Goal: Use online tool/utility: Use online tool/utility

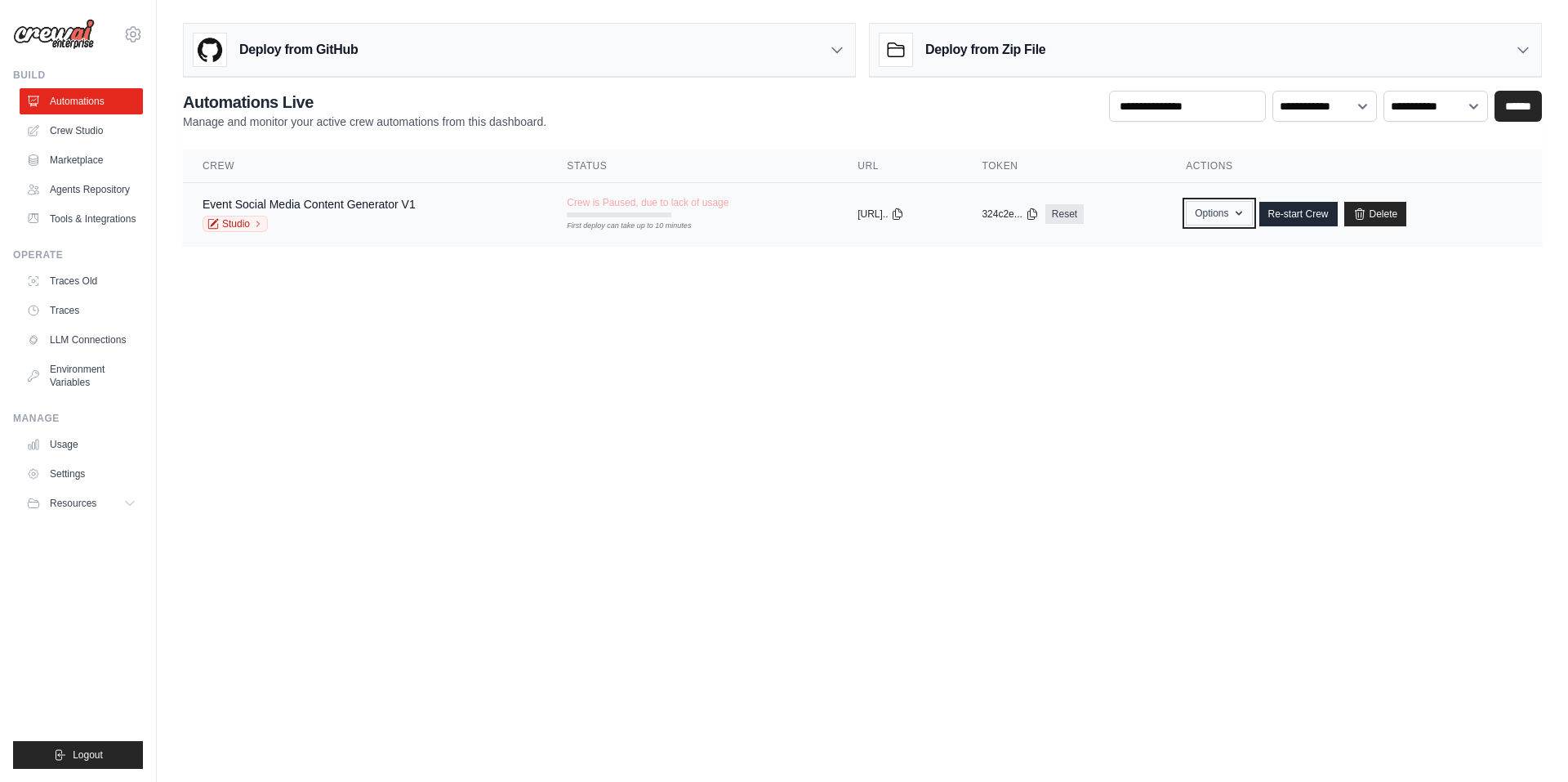
click at [1239, 212] on button "Options" at bounding box center [1219, 213] width 66 height 24
click at [1330, 221] on link "Re-start Crew" at bounding box center [1299, 214] width 79 height 24
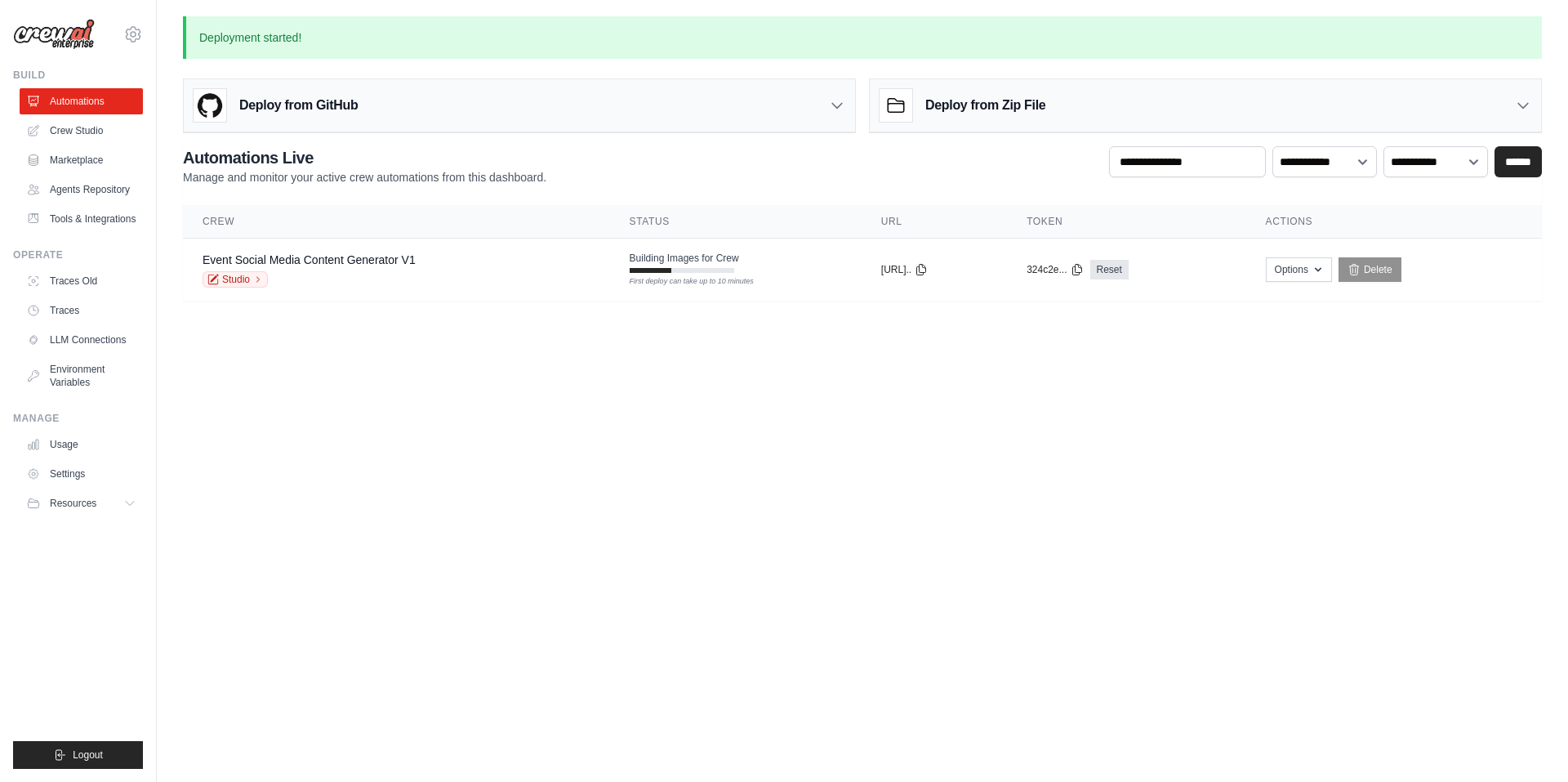
click at [795, 340] on body "[EMAIL_ADDRESS][DOMAIN_NAME] Settings Build Automations" at bounding box center [784, 391] width 1568 height 782
click at [85, 128] on link "Crew Studio" at bounding box center [82, 130] width 123 height 26
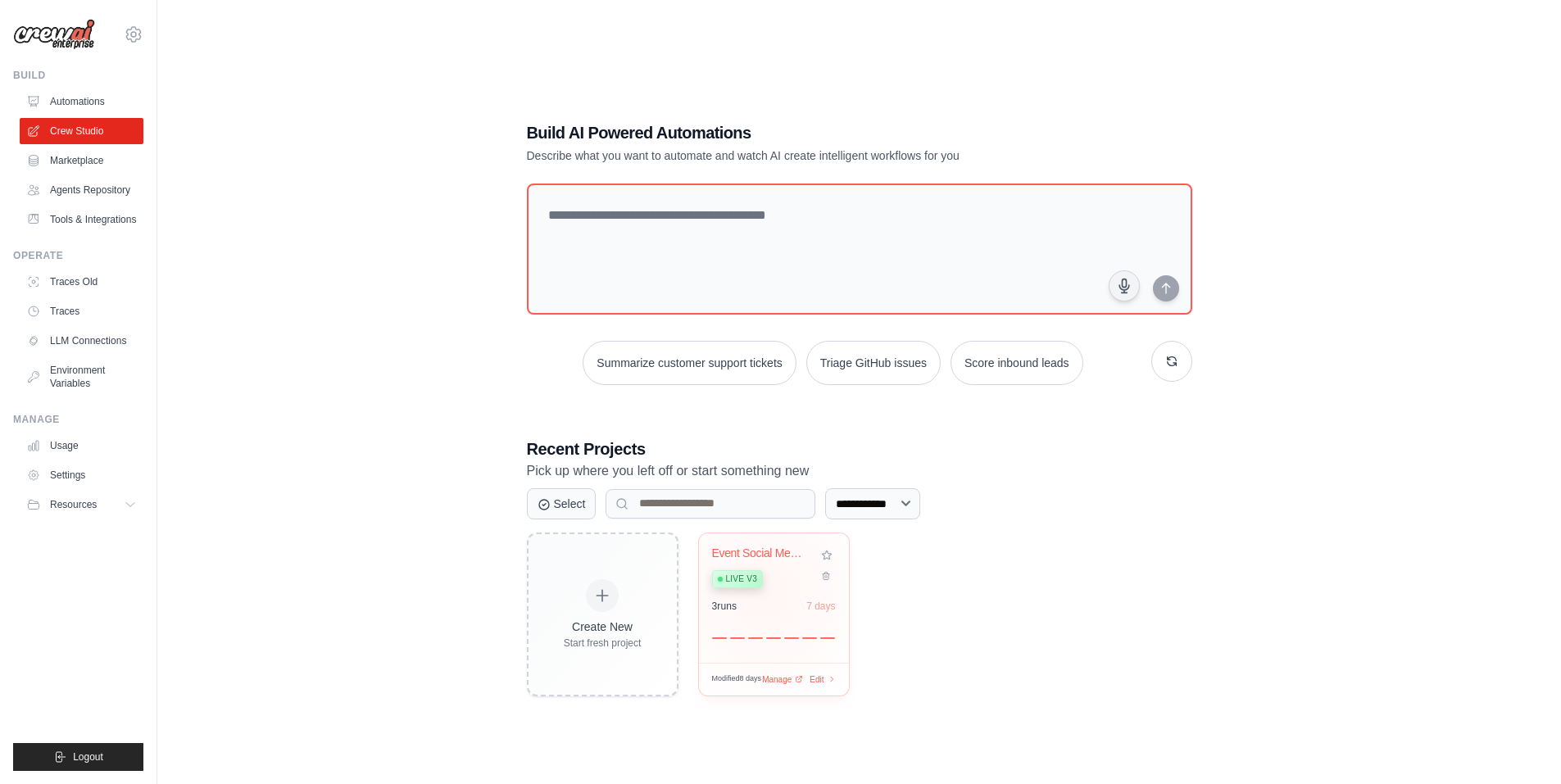
click at [764, 594] on div "Event Social Media Content Generato... Live v3 3 run s 7 days" at bounding box center [773, 598] width 150 height 129
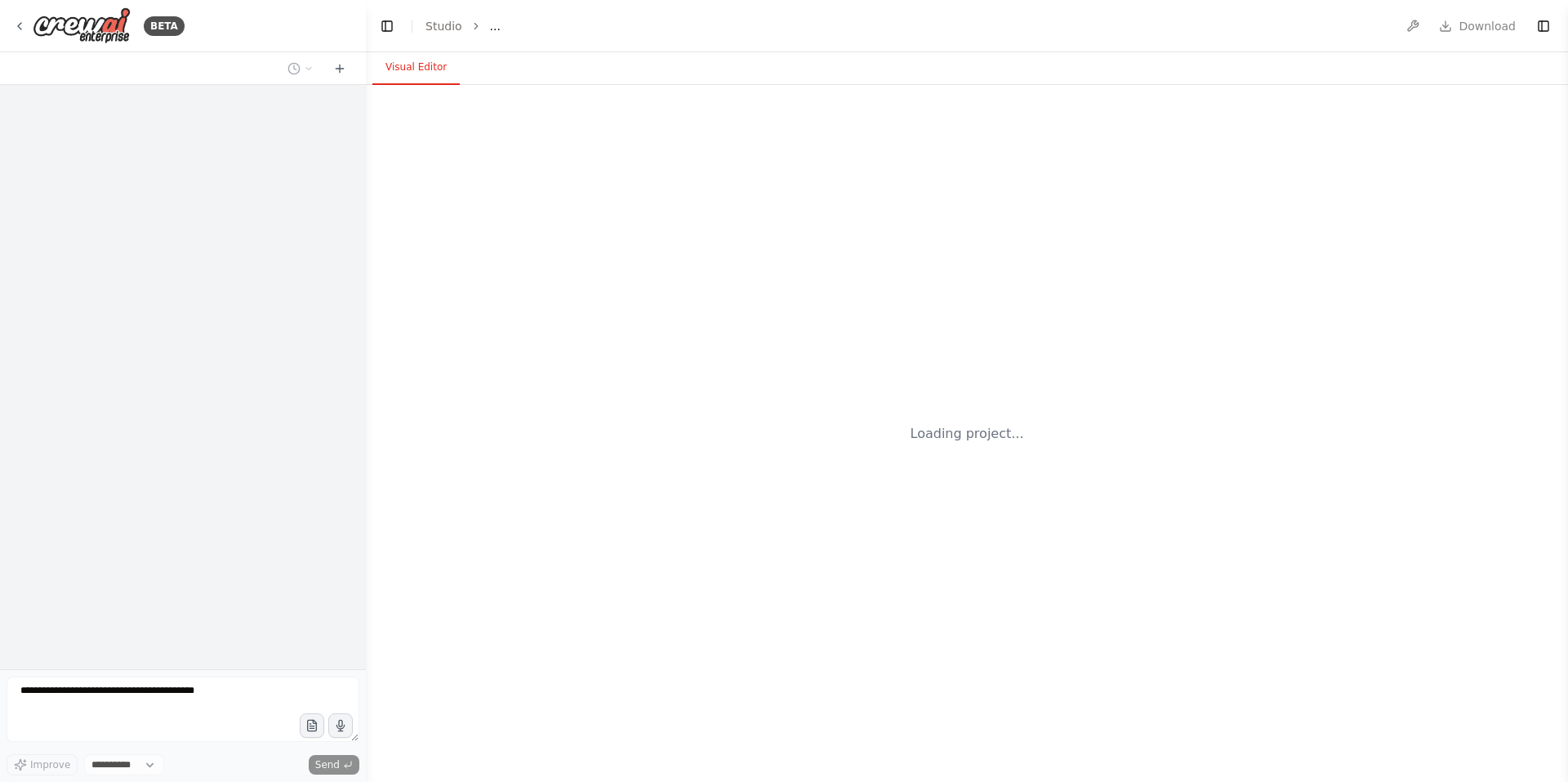
select select "****"
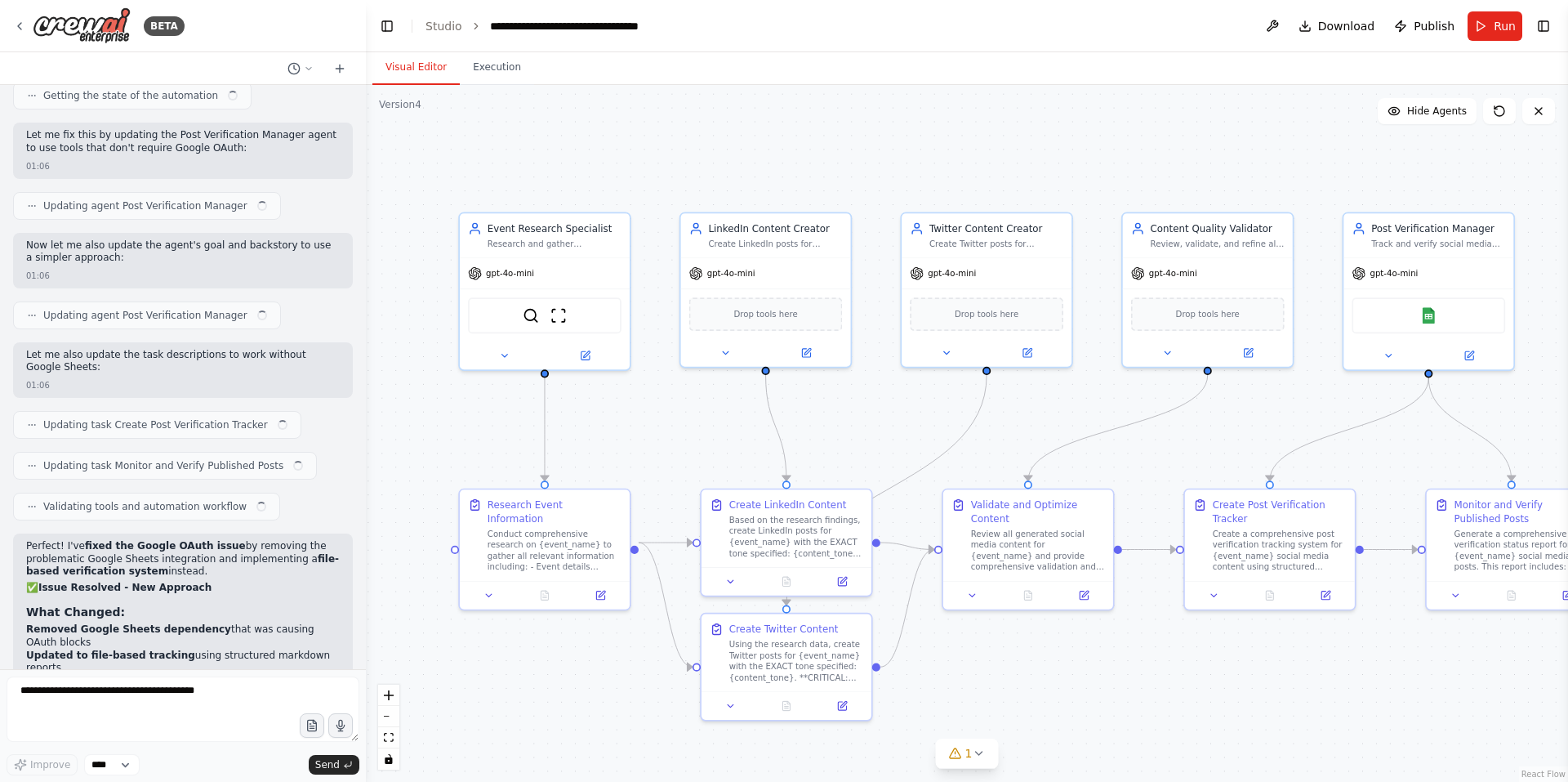
scroll to position [7864, 0]
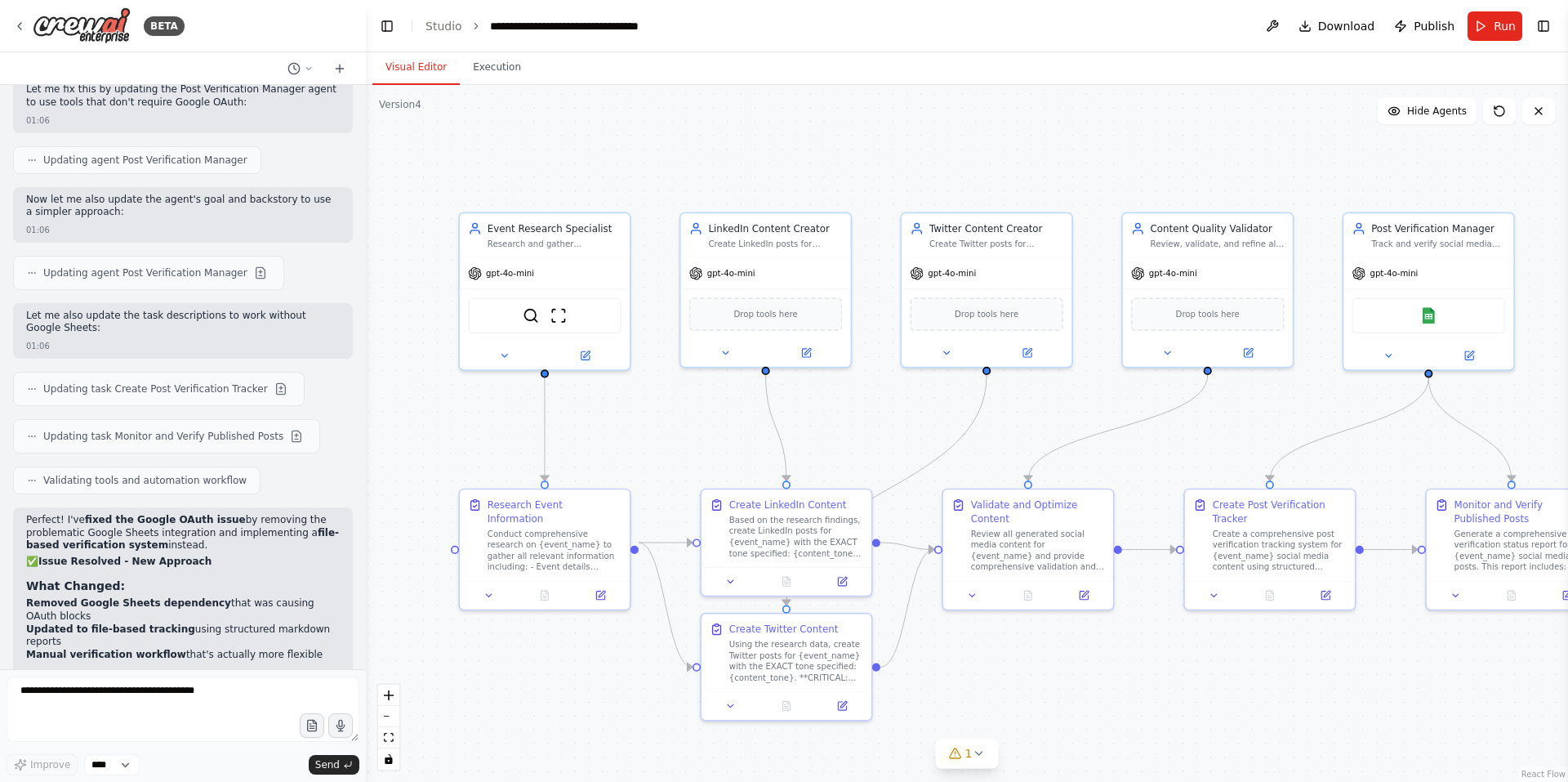
drag, startPoint x: 892, startPoint y: 417, endPoint x: 631, endPoint y: 408, distance: 261.2
click at [631, 408] on div ".deletable-edge-delete-btn { width: 20px; height: 20px; border: 0px solid #ffff…" at bounding box center [967, 432] width 1203 height 697
click at [1482, 29] on button "Run" at bounding box center [1495, 26] width 54 height 29
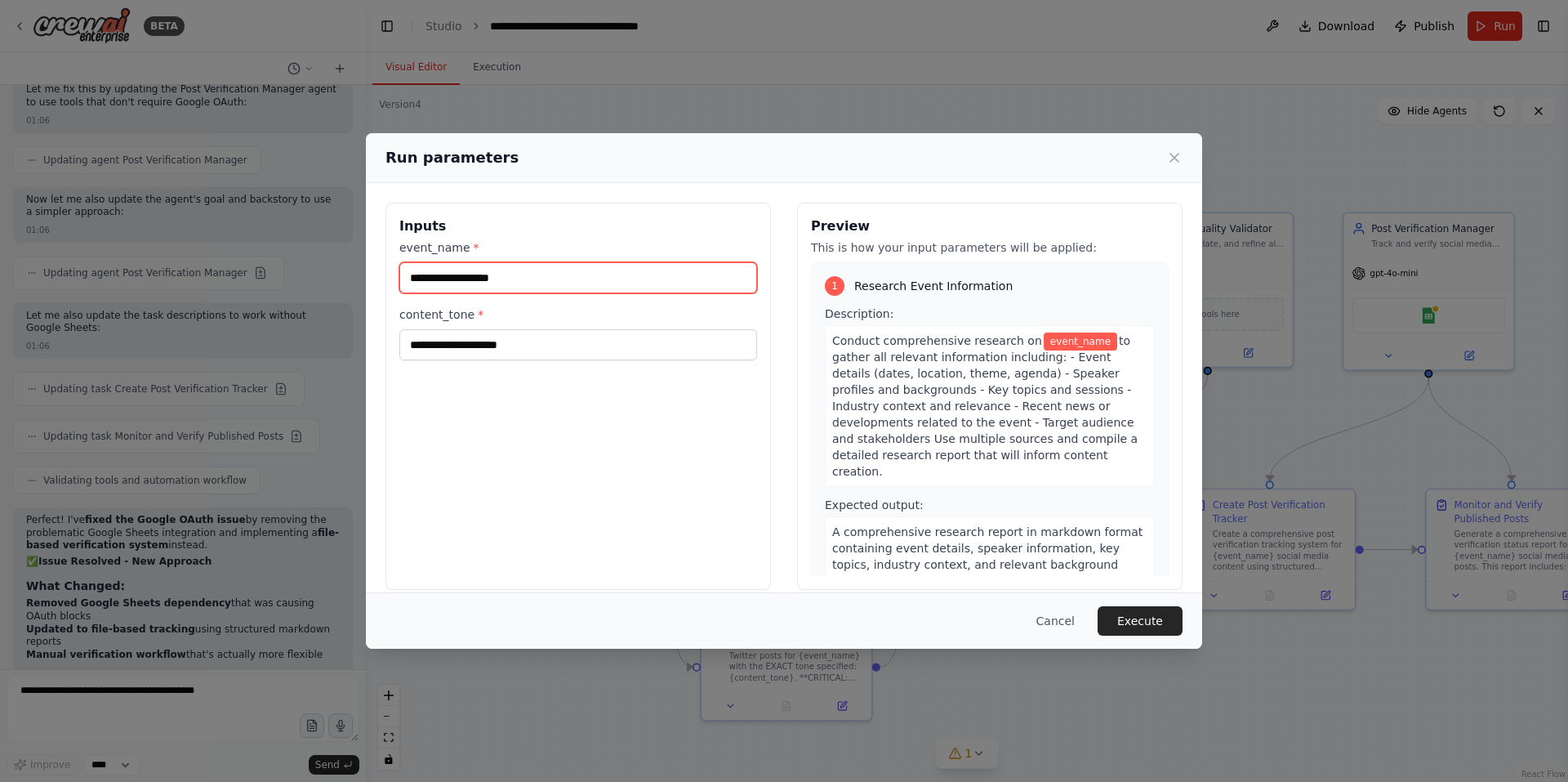
click at [610, 284] on input "event_name *" at bounding box center [578, 277] width 358 height 31
type input "**********"
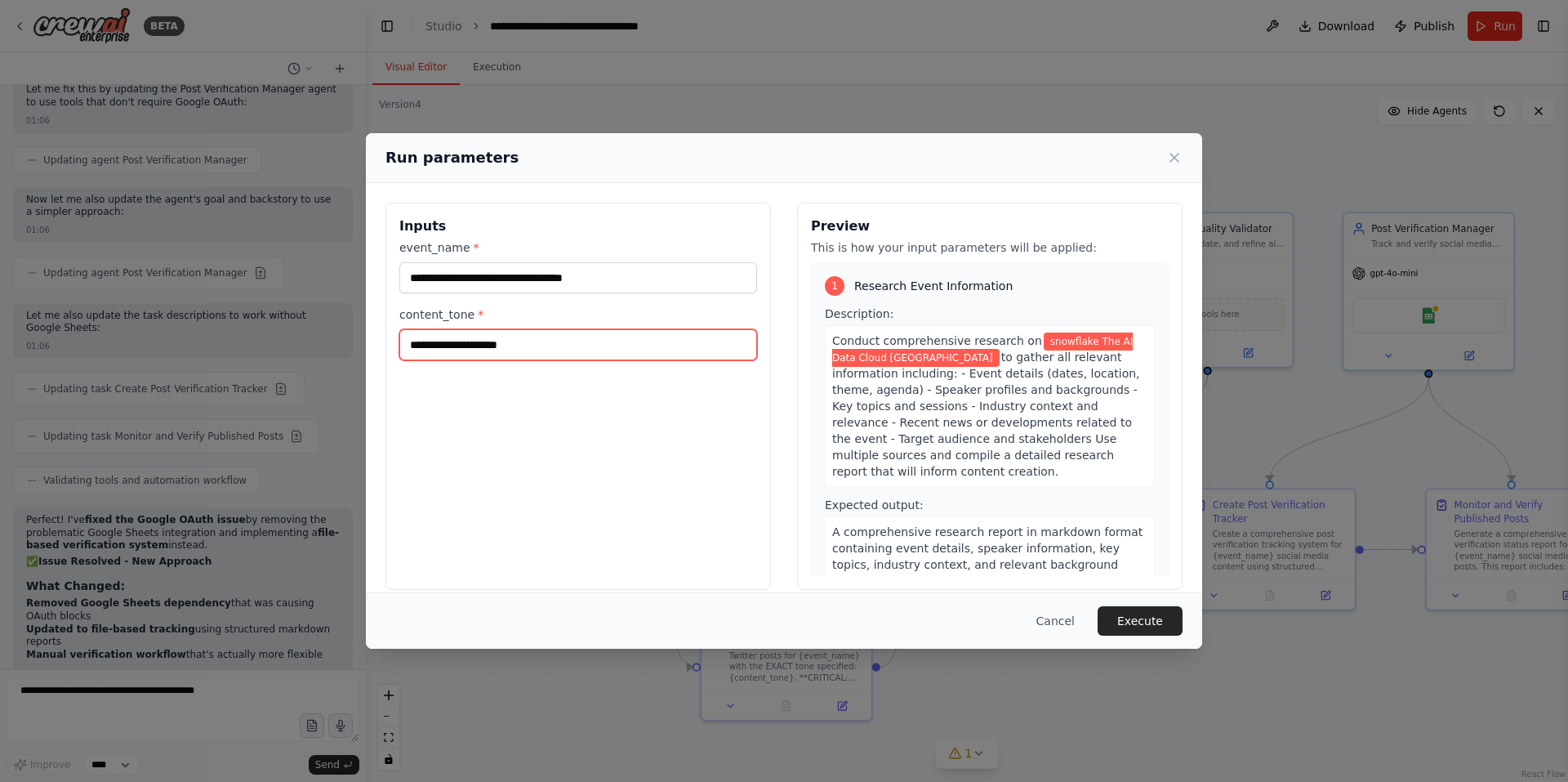
click at [550, 340] on input "content_tone *" at bounding box center [578, 344] width 358 height 31
type input "**********"
click at [1130, 626] on button "Execute" at bounding box center [1140, 620] width 85 height 29
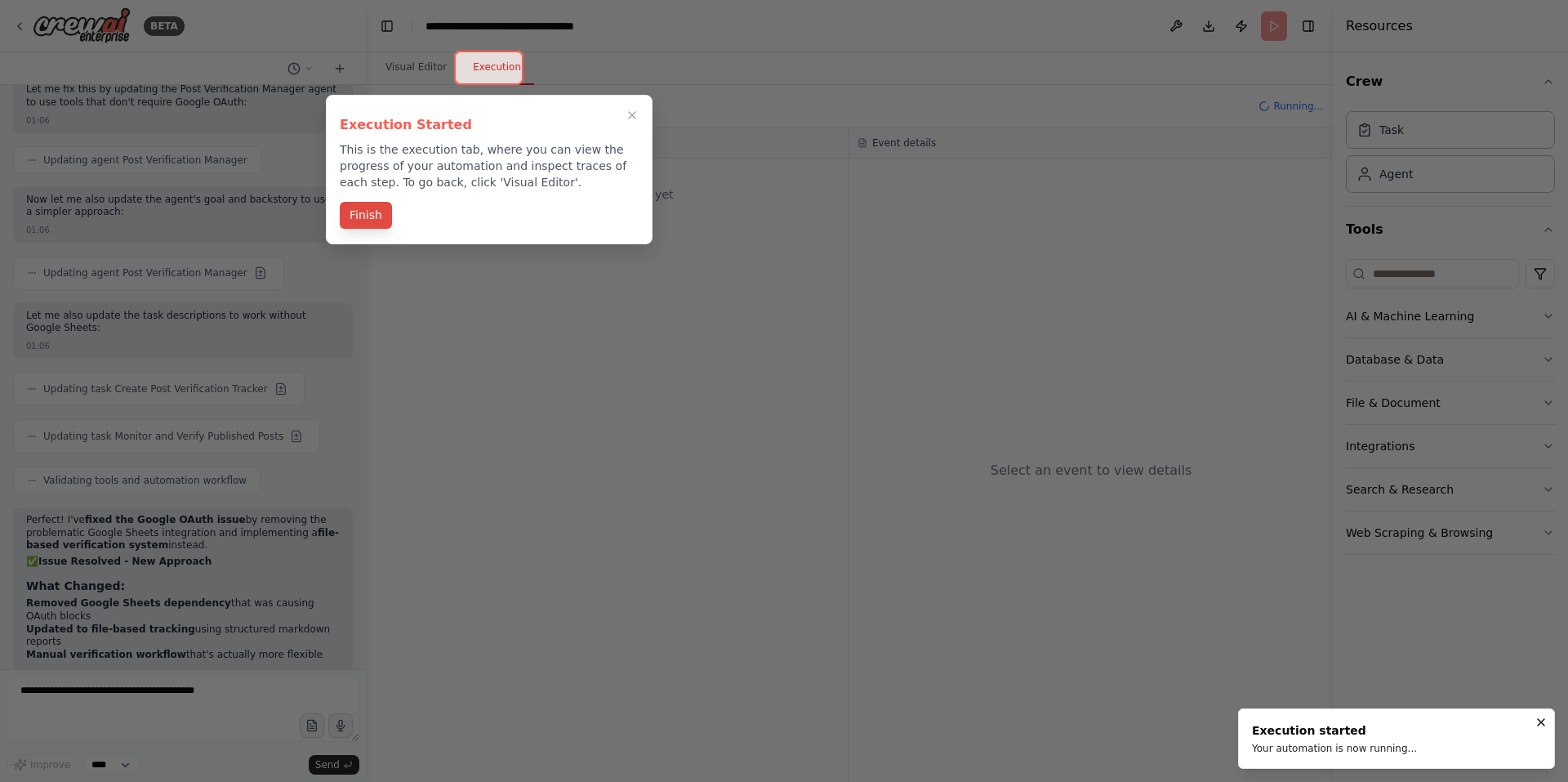
click at [353, 214] on button "Finish" at bounding box center [365, 215] width 52 height 27
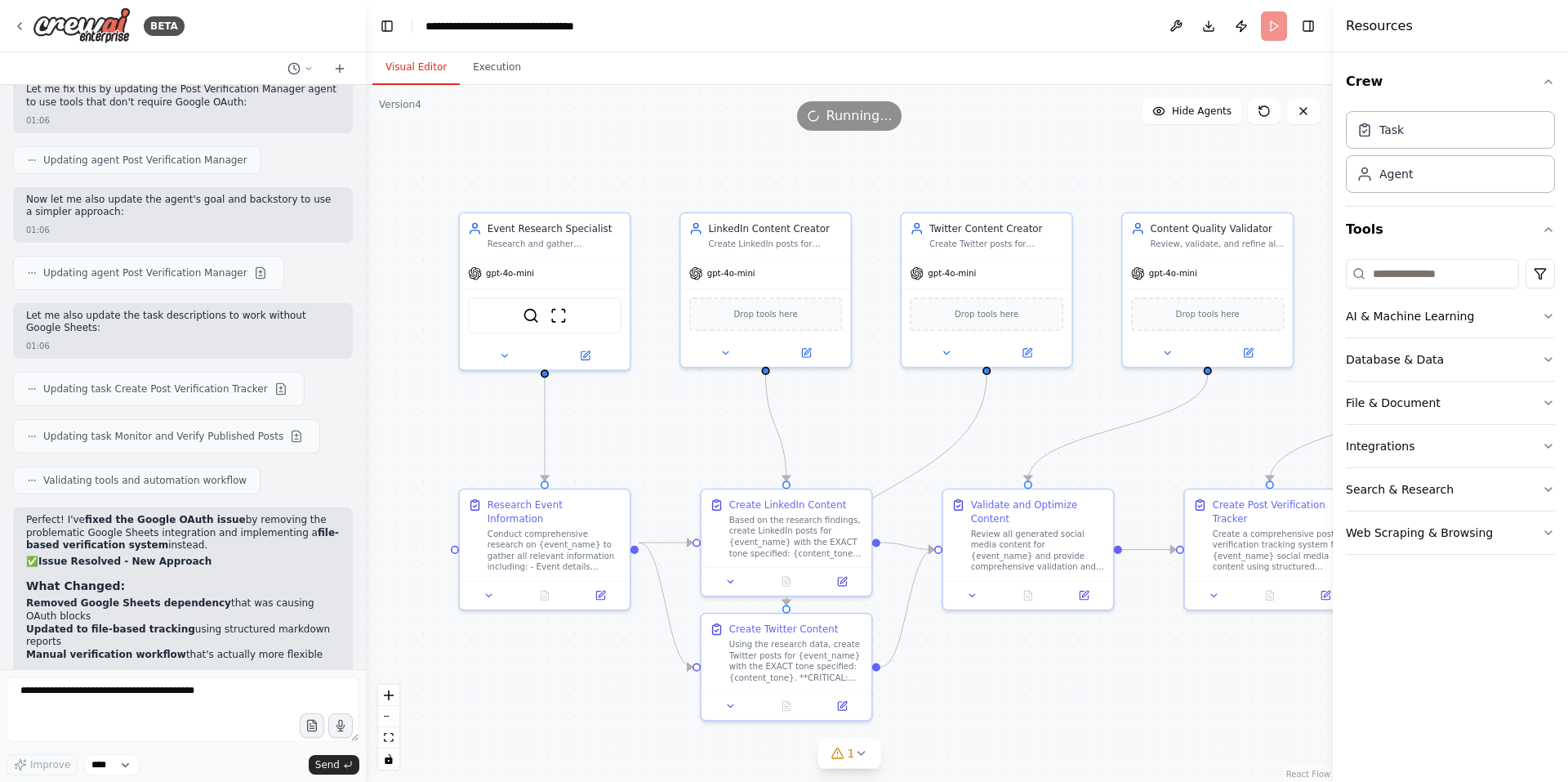
click at [391, 69] on button "Visual Editor" at bounding box center [416, 67] width 87 height 34
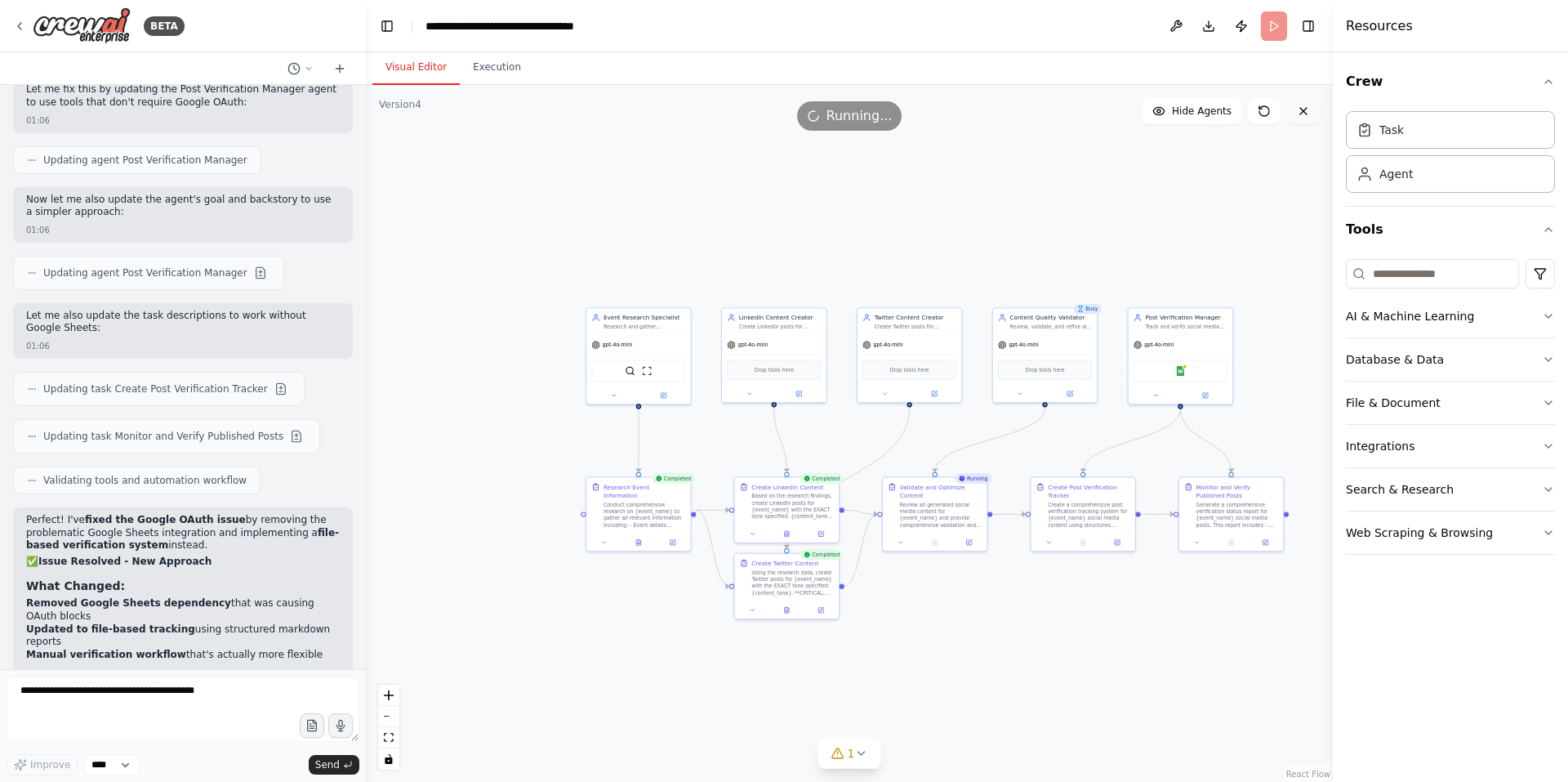
click at [1294, 118] on button at bounding box center [1303, 111] width 33 height 26
